Goal: Information Seeking & Learning: Find specific fact

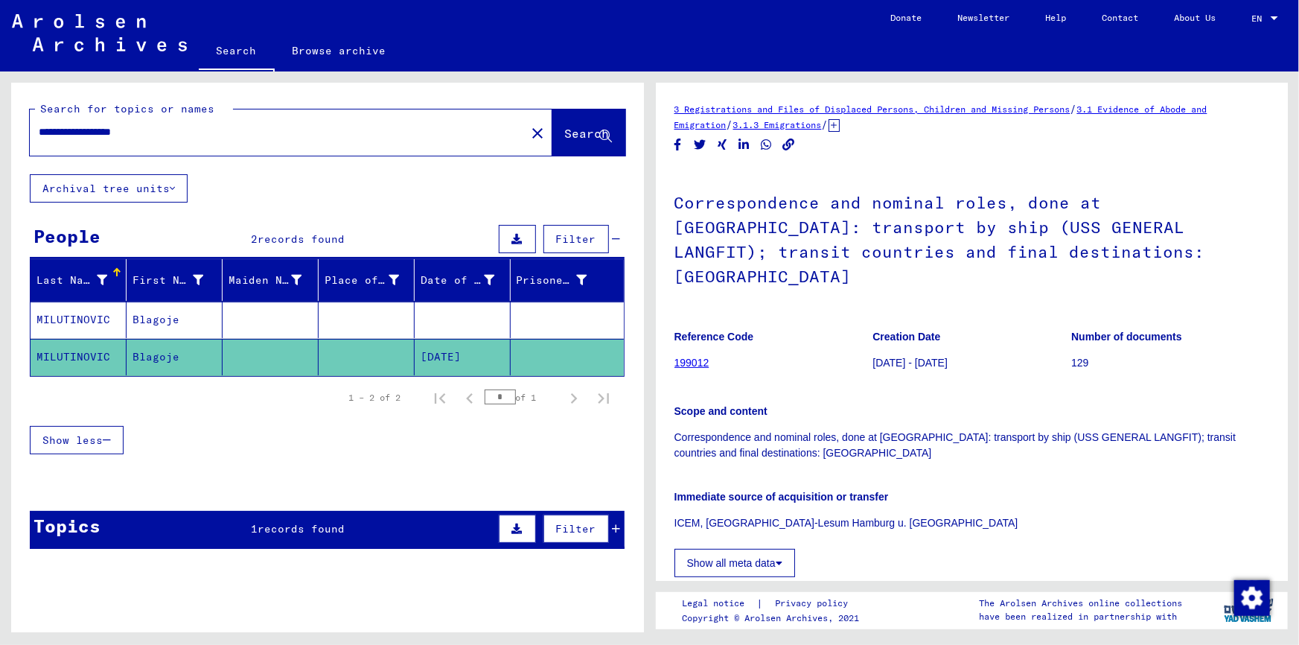
scroll to position [406, 0]
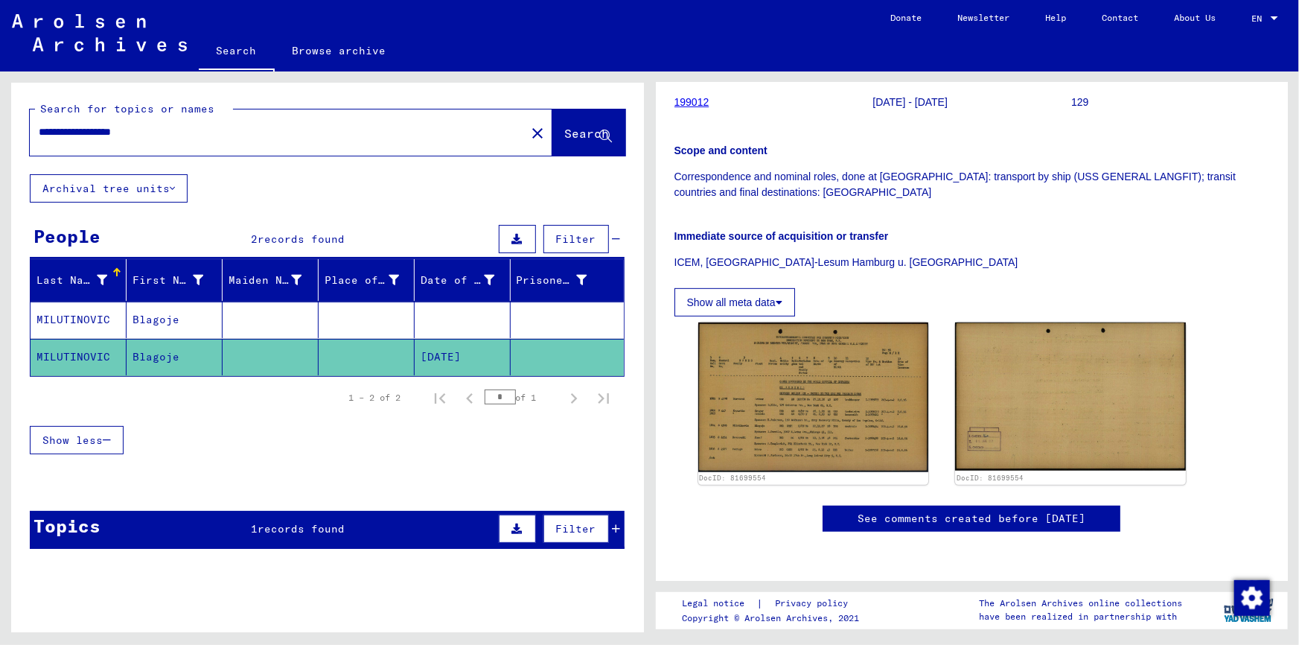
drag, startPoint x: 175, startPoint y: 135, endPoint x: 5, endPoint y: 147, distance: 170.1
click at [5, 147] on div "**********" at bounding box center [324, 351] width 649 height 560
paste input "text"
type input "**********"
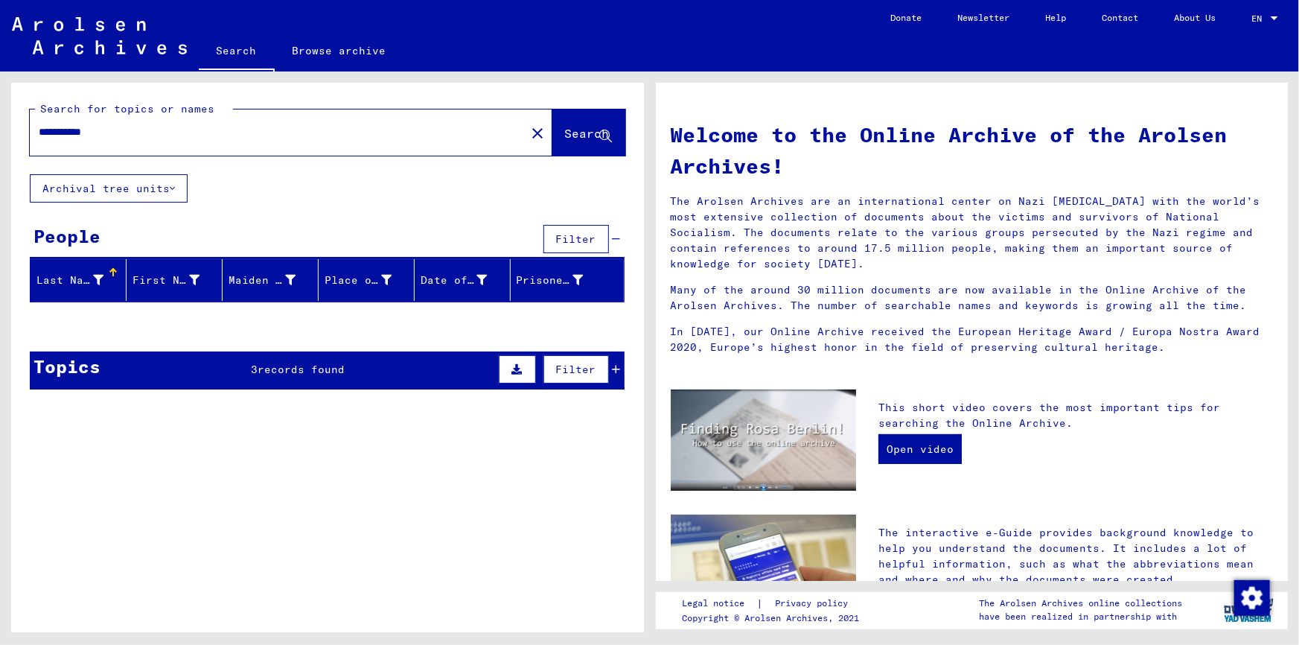
click at [598, 374] on button "Filter" at bounding box center [575, 369] width 65 height 28
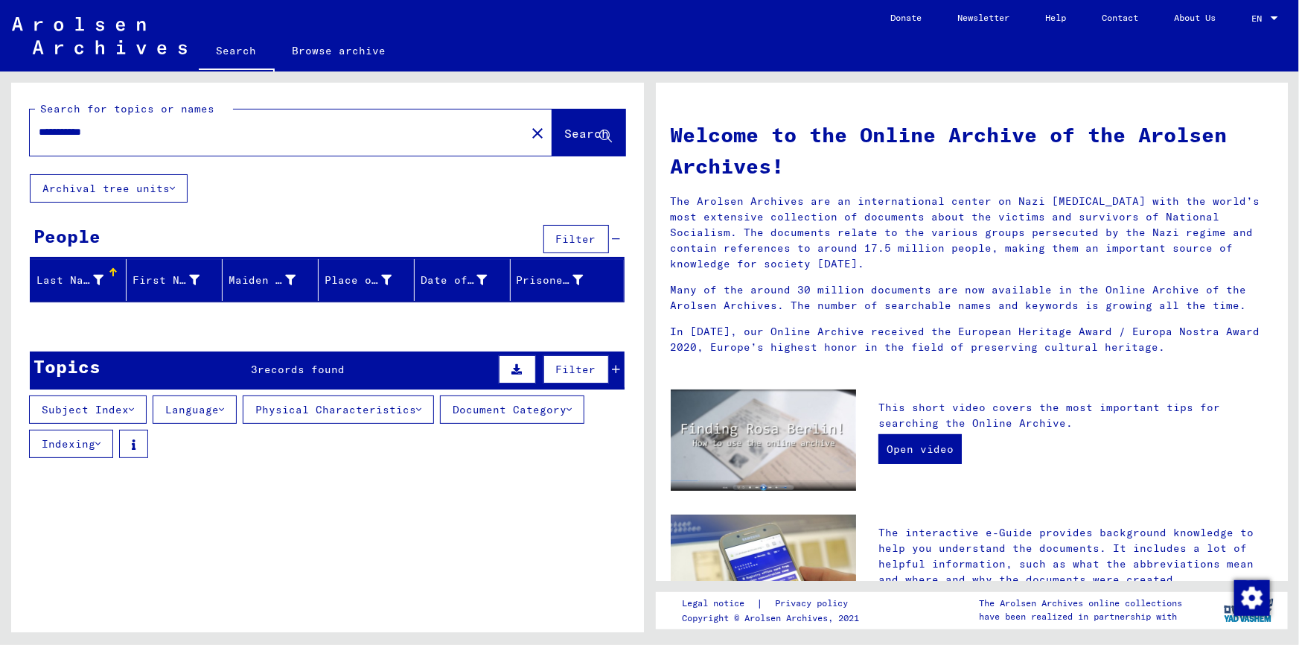
click at [613, 372] on icon at bounding box center [617, 369] width 8 height 10
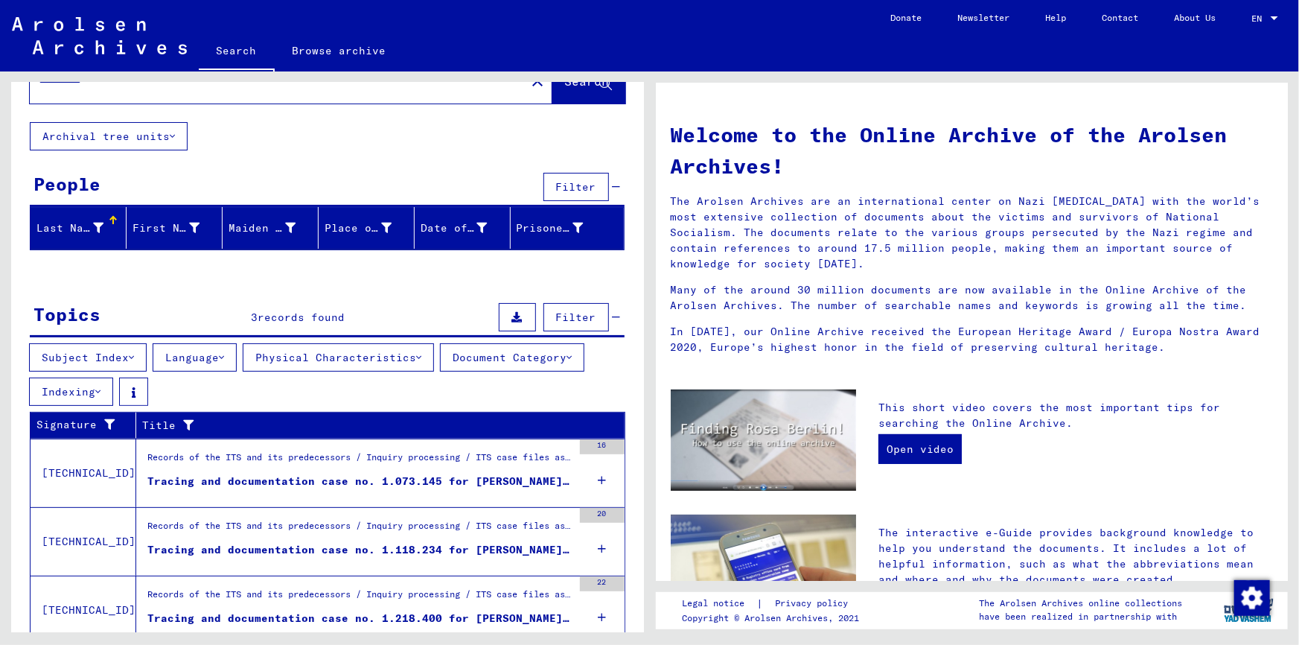
scroll to position [106, 0]
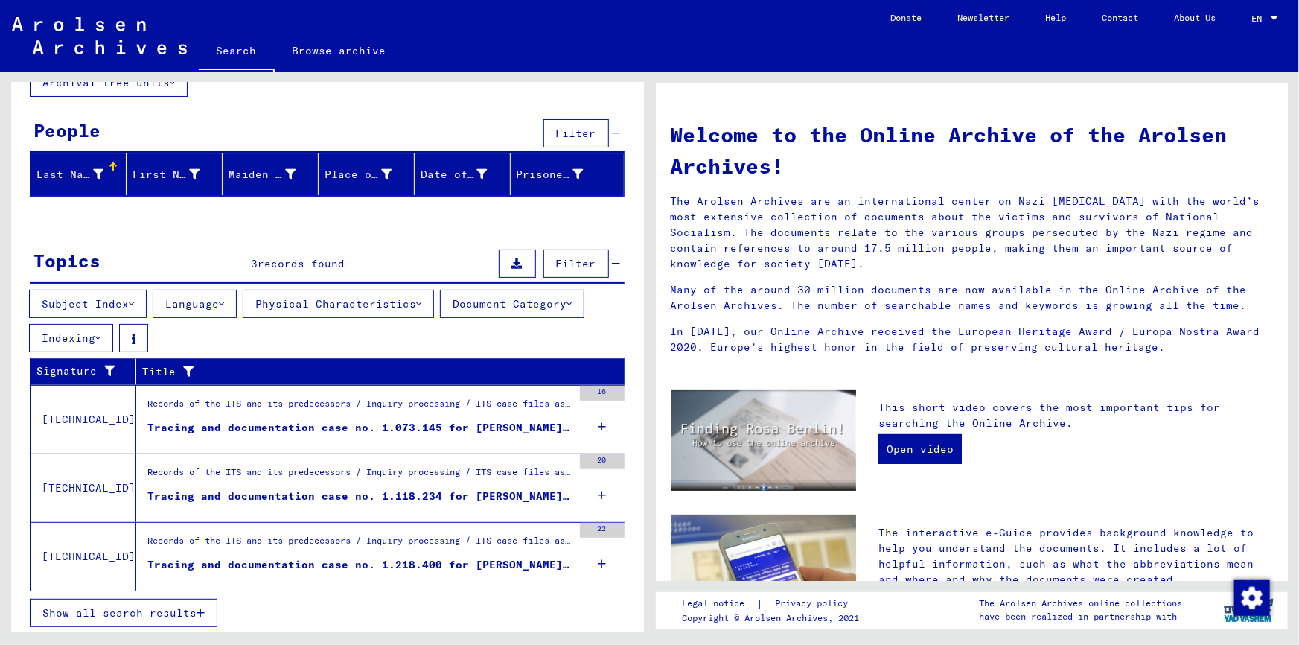
click at [365, 420] on div "Tracing and documentation case no. 1.073.145 for [PERSON_NAME] born [DEMOGRAPHI…" at bounding box center [359, 428] width 425 height 16
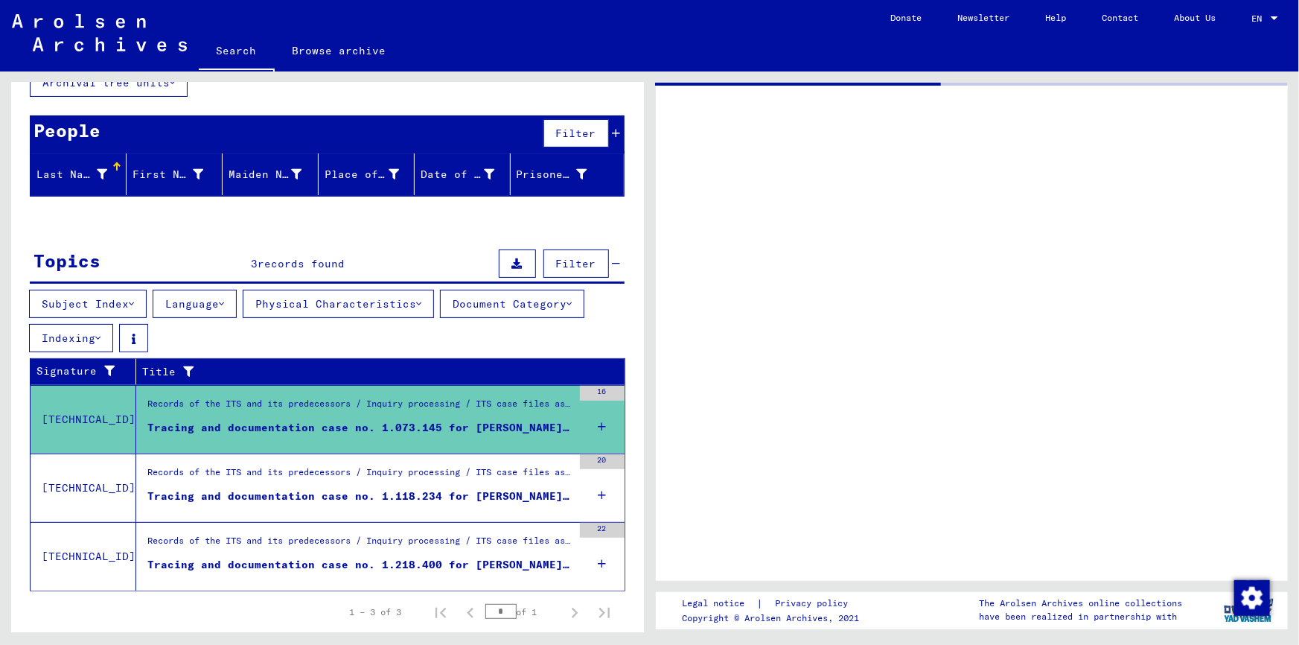
scroll to position [104, 0]
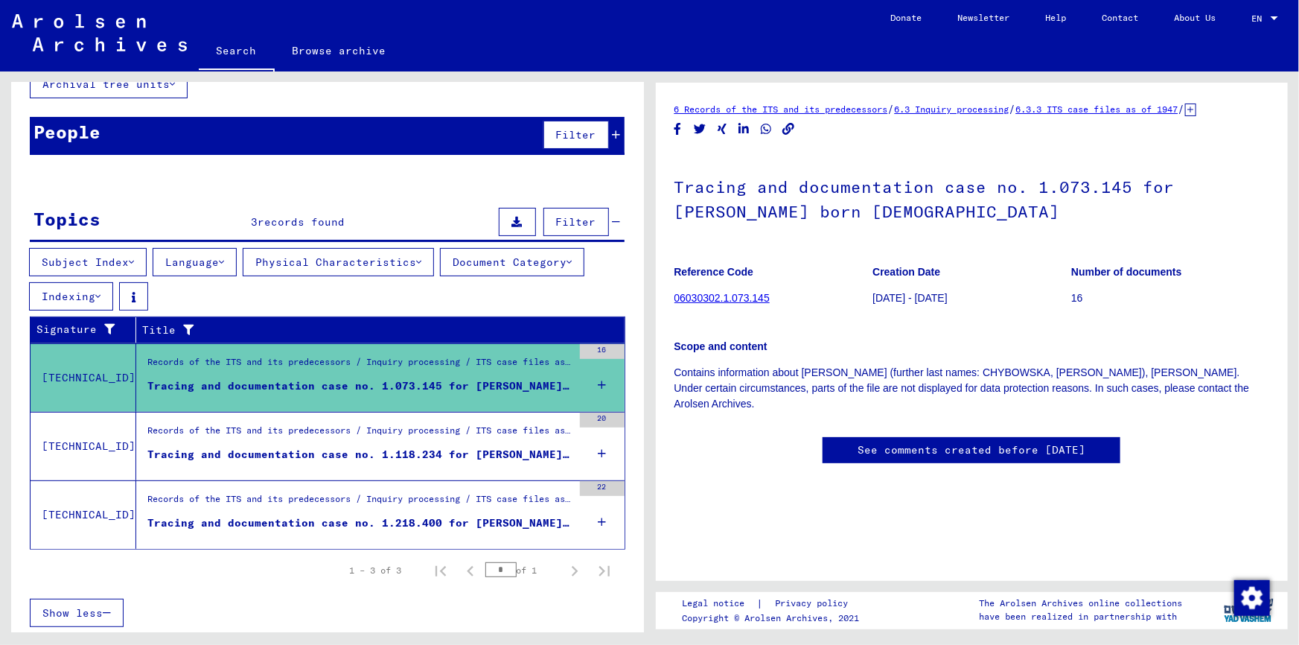
click at [392, 447] on div "Tracing and documentation case no. 1.118.234 for [PERSON_NAME] born [DEMOGRAPHI…" at bounding box center [359, 455] width 425 height 16
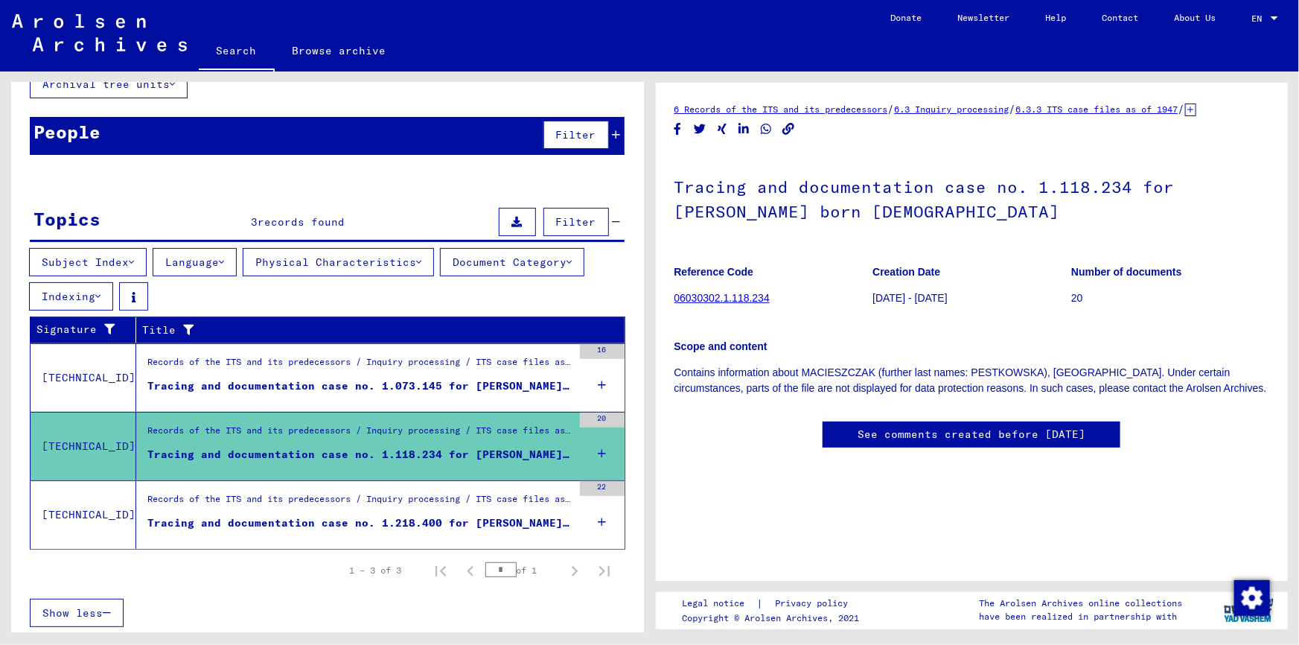
click at [386, 511] on figure "Records of the ITS and its predecessors / Inquiry processing / ITS case files a…" at bounding box center [359, 503] width 425 height 22
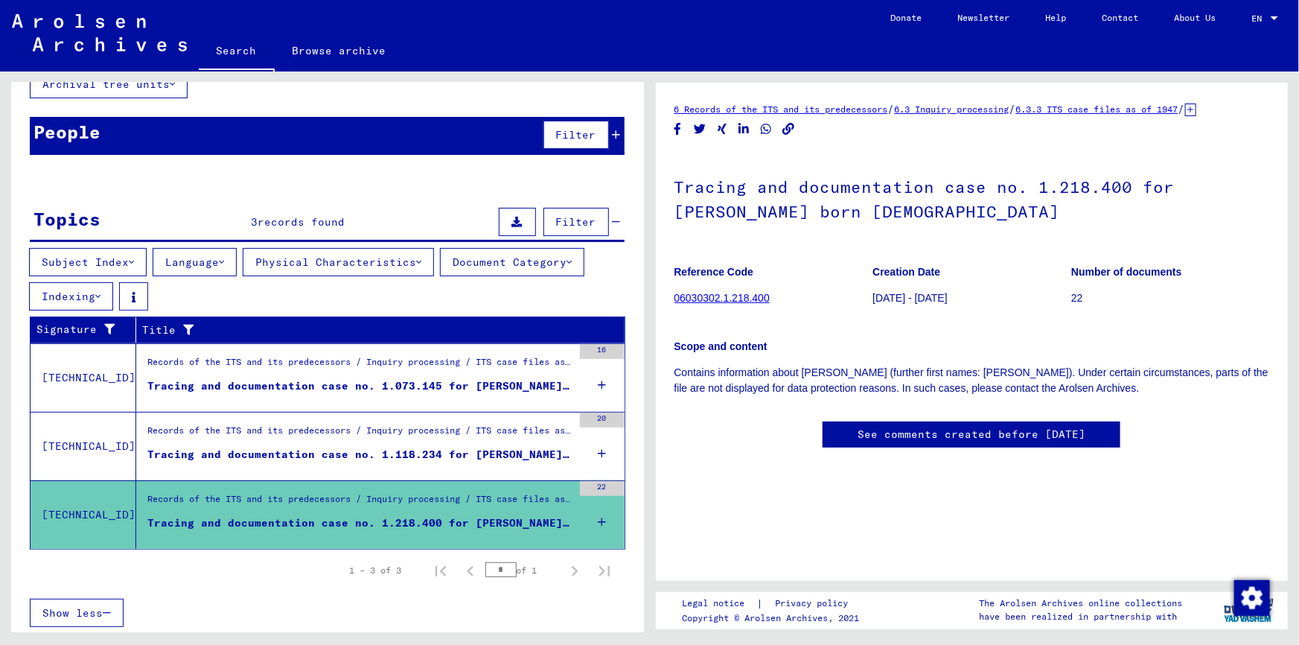
click at [747, 304] on link "06030302.1.218.400" at bounding box center [721, 298] width 95 height 12
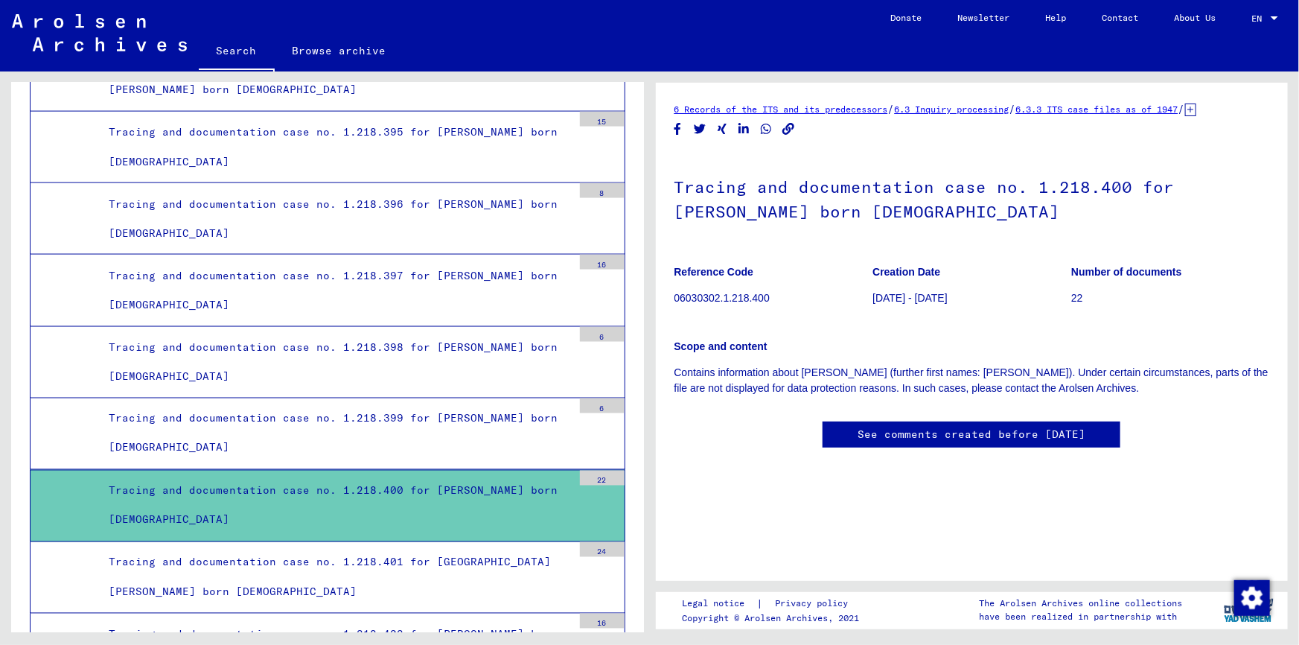
click at [111, 36] on img at bounding box center [99, 32] width 175 height 37
